Goal: Information Seeking & Learning: Learn about a topic

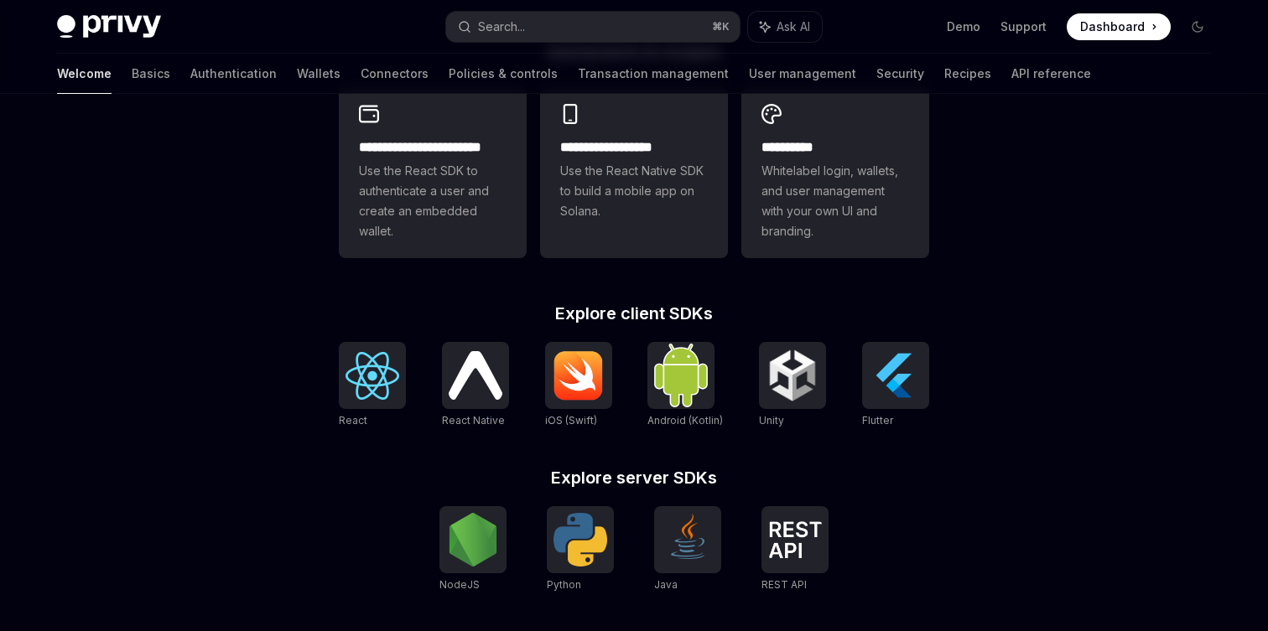
scroll to position [422, 0]
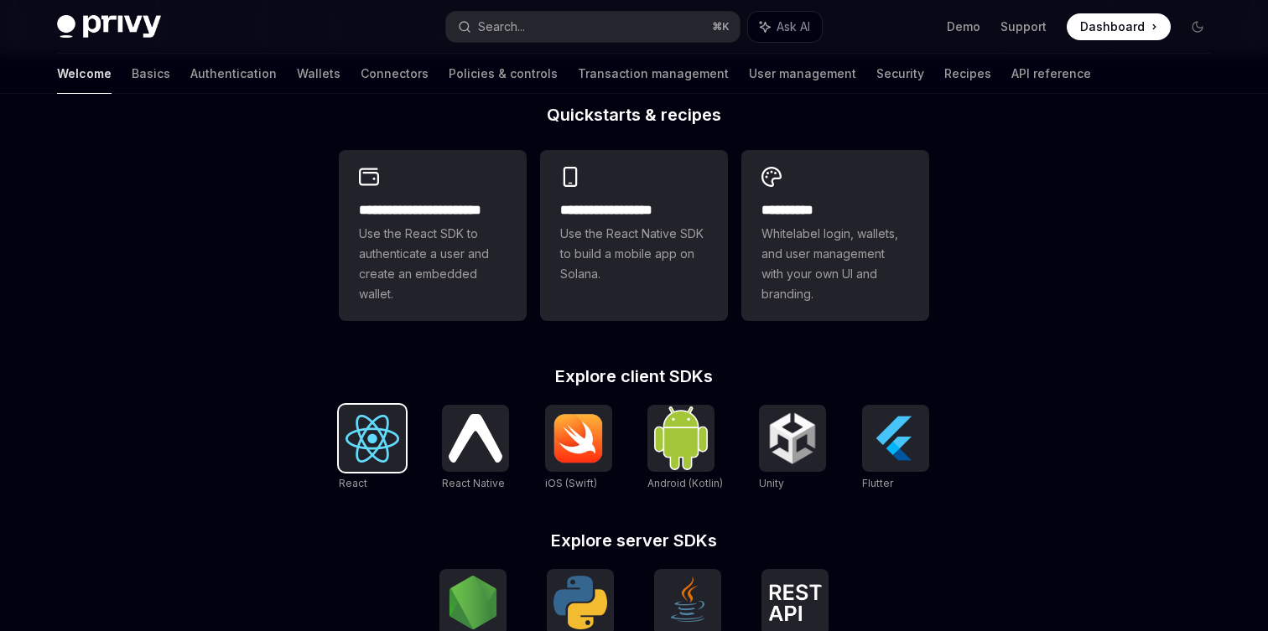
click at [383, 448] on img at bounding box center [373, 439] width 54 height 48
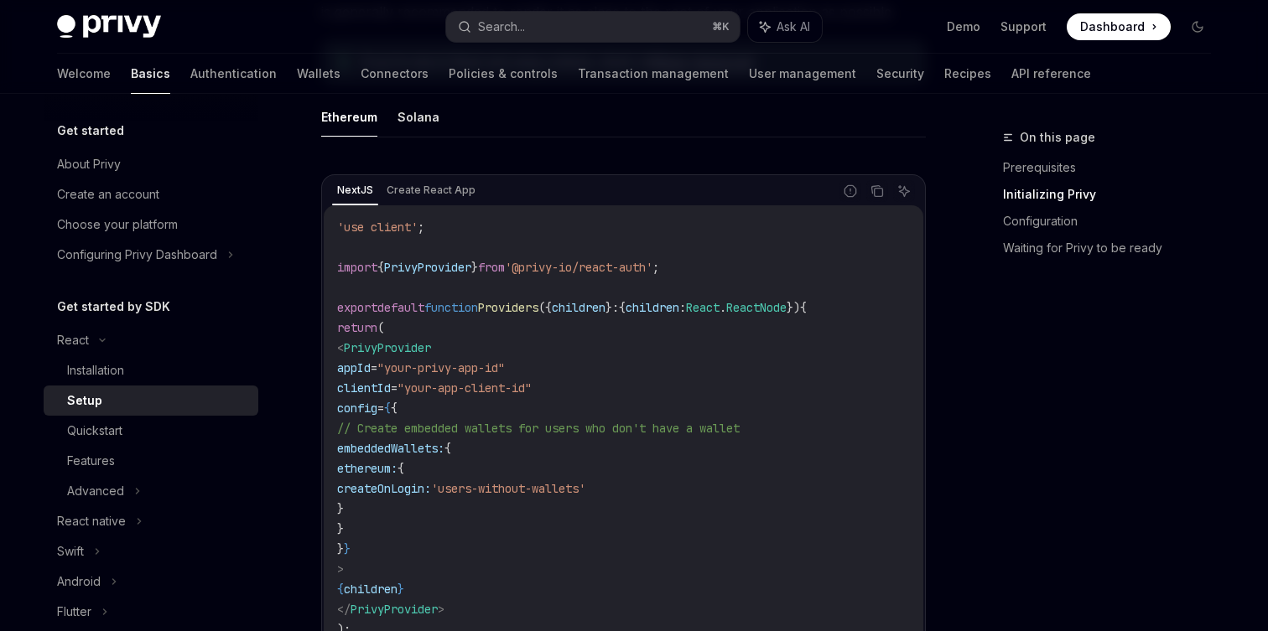
scroll to position [474, 0]
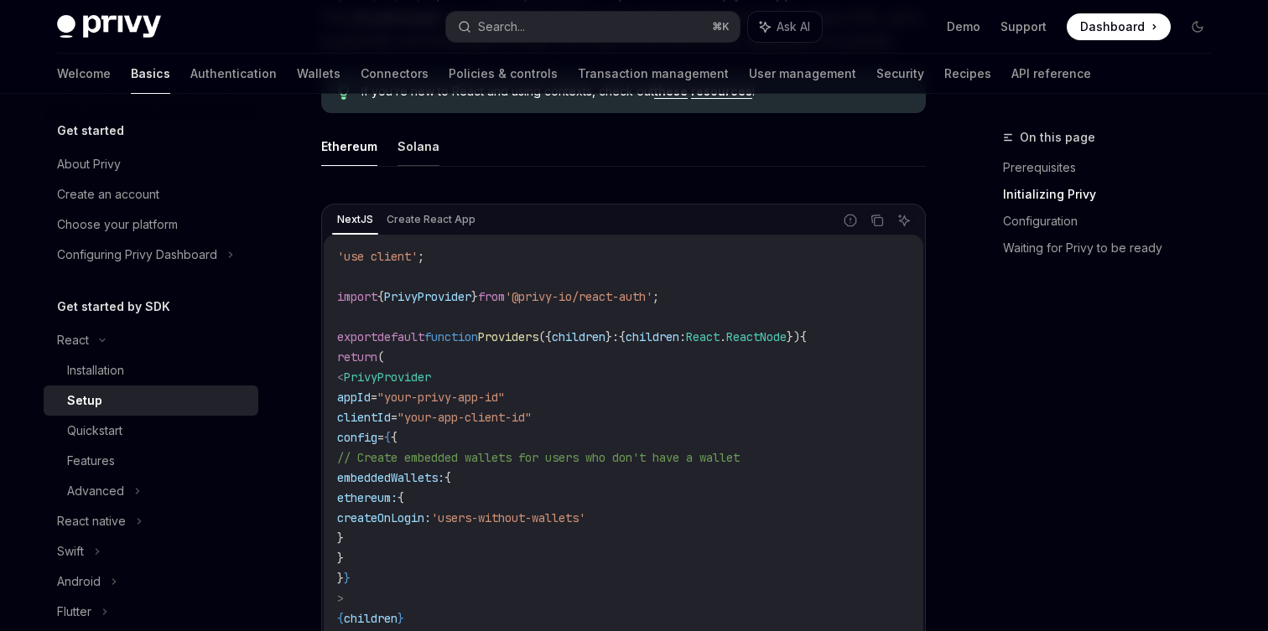
click at [418, 141] on button "Solana" at bounding box center [419, 146] width 42 height 39
type textarea "*"
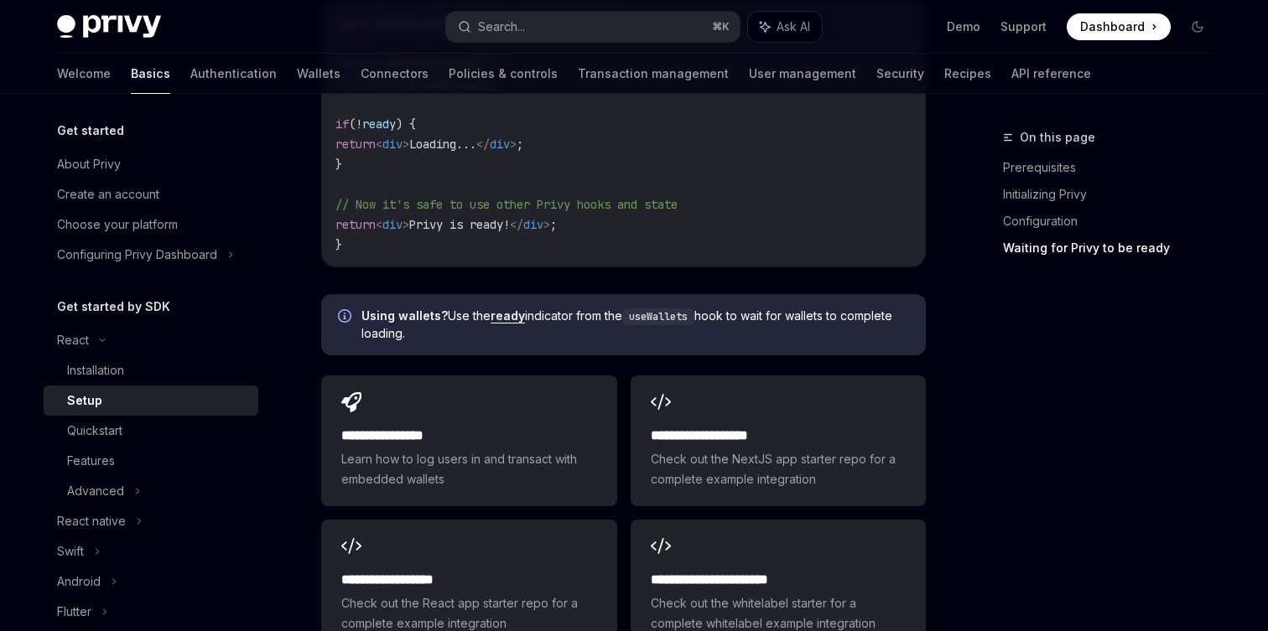
scroll to position [2322, 0]
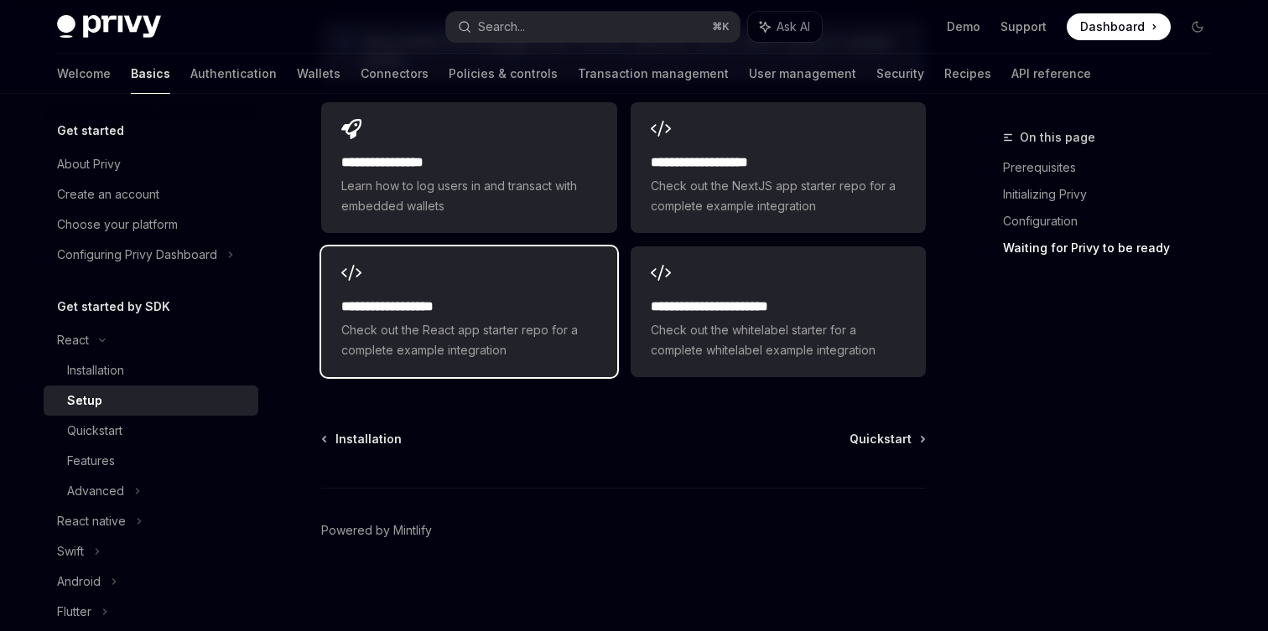
click at [360, 372] on div "**********" at bounding box center [468, 312] width 295 height 131
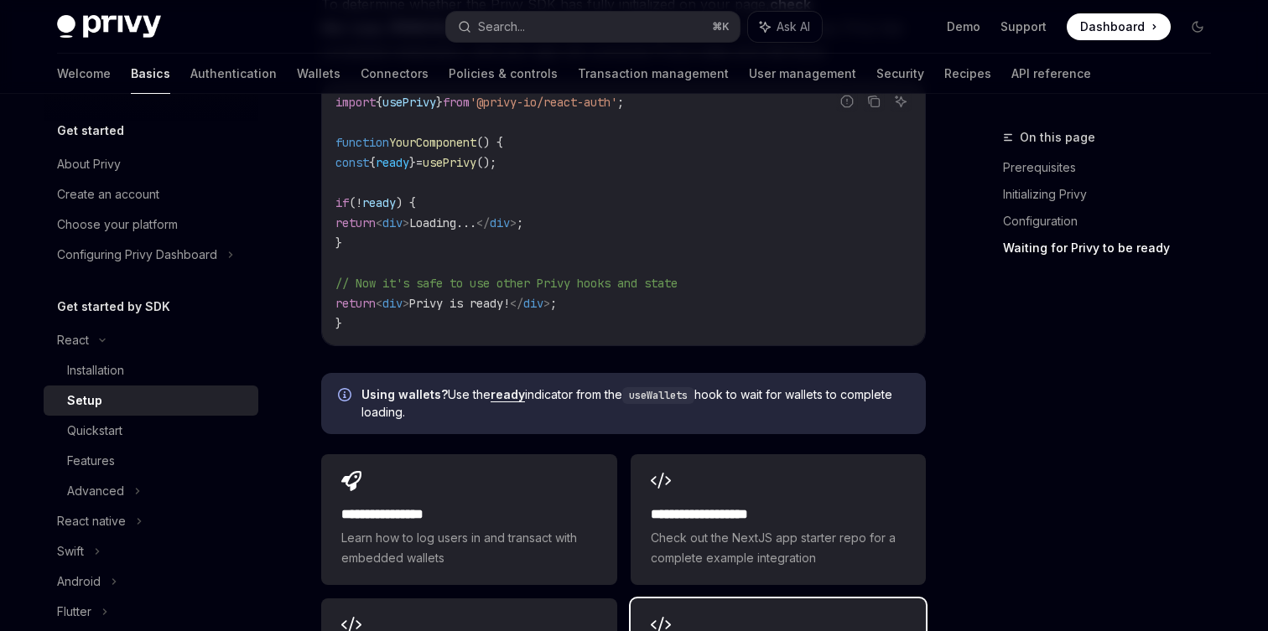
scroll to position [2180, 0]
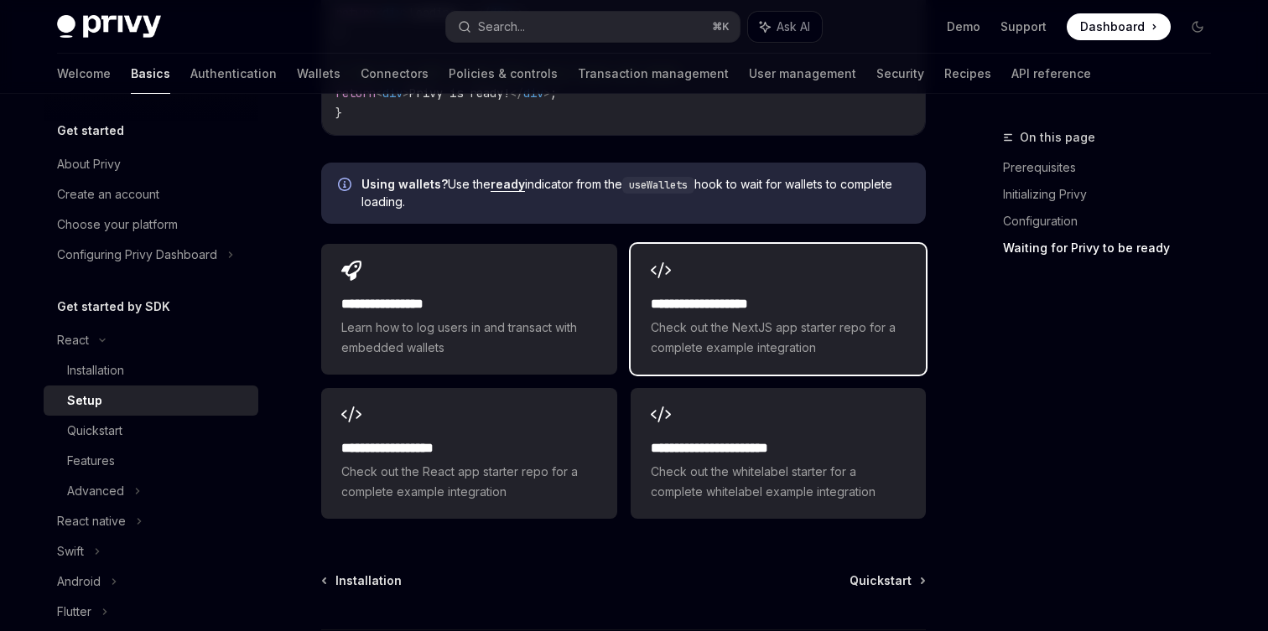
click at [828, 346] on span "Check out the NextJS app starter repo for a complete example integration" at bounding box center [778, 338] width 255 height 40
